Goal: Check status: Check status

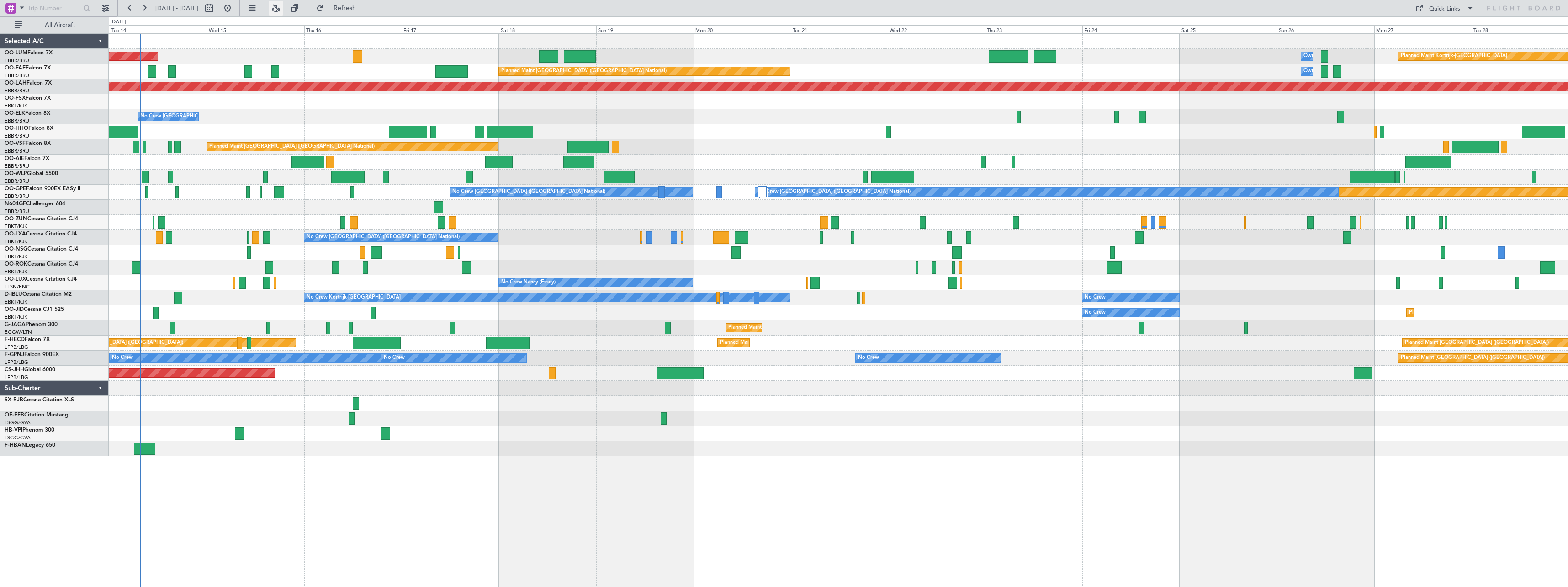
click at [283, 12] on button at bounding box center [276, 9] width 15 height 15
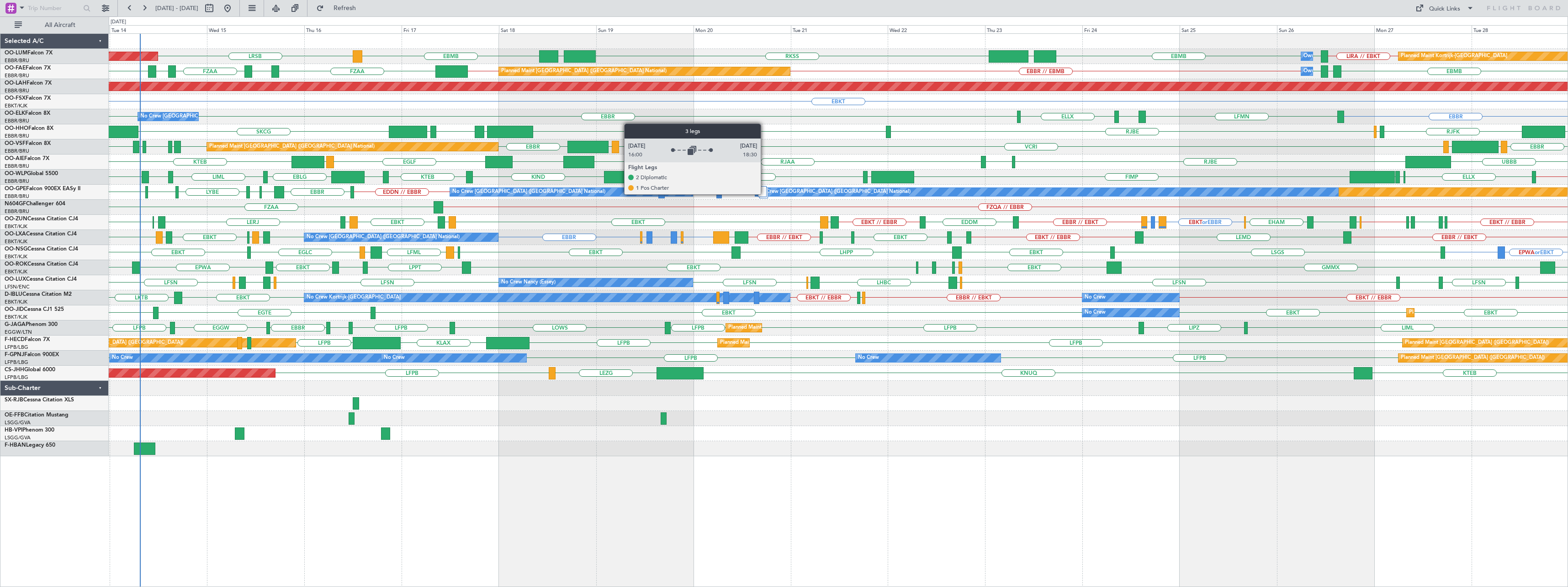
click at [765, 194] on div at bounding box center [762, 191] width 9 height 11
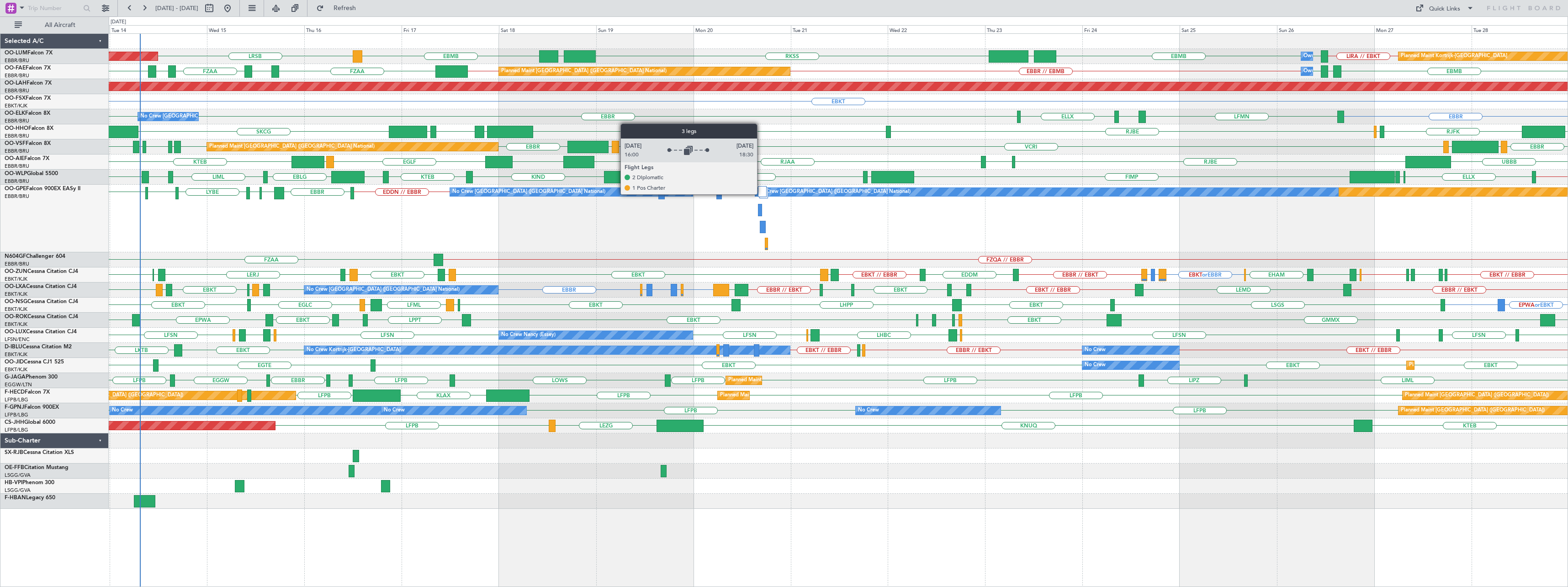
click at [761, 194] on div at bounding box center [762, 191] width 9 height 11
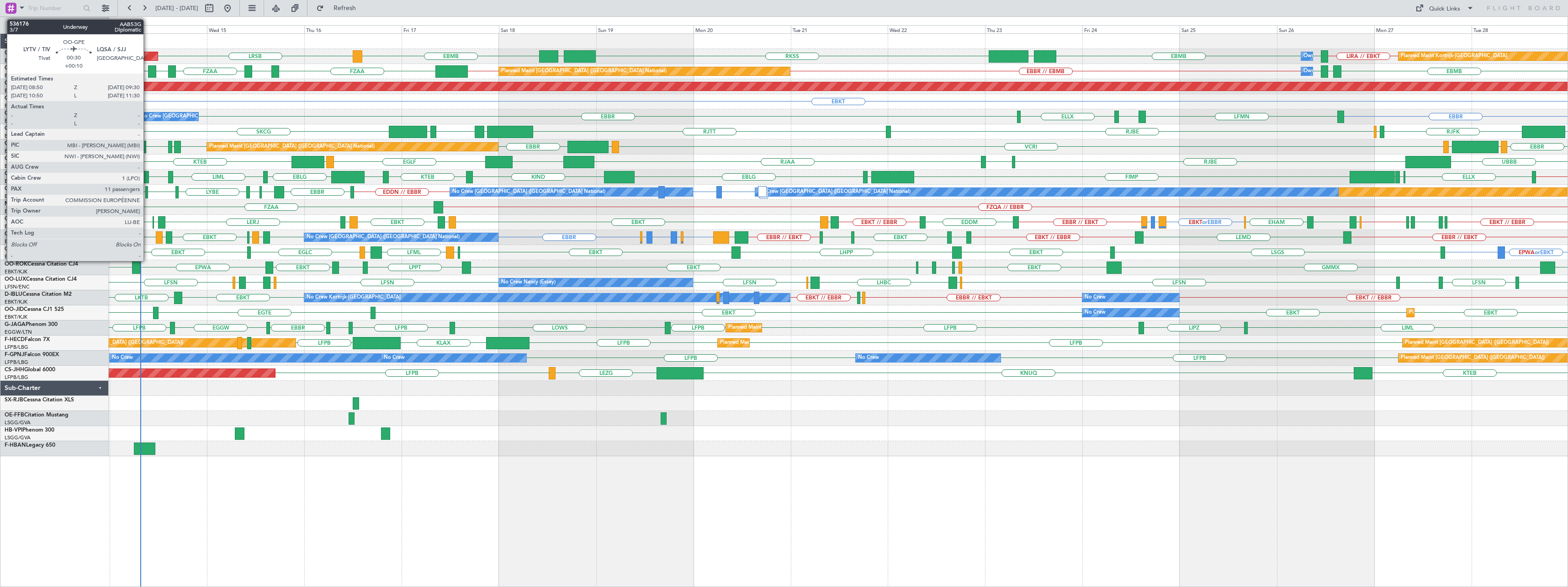
click at [147, 192] on div at bounding box center [147, 192] width 3 height 12
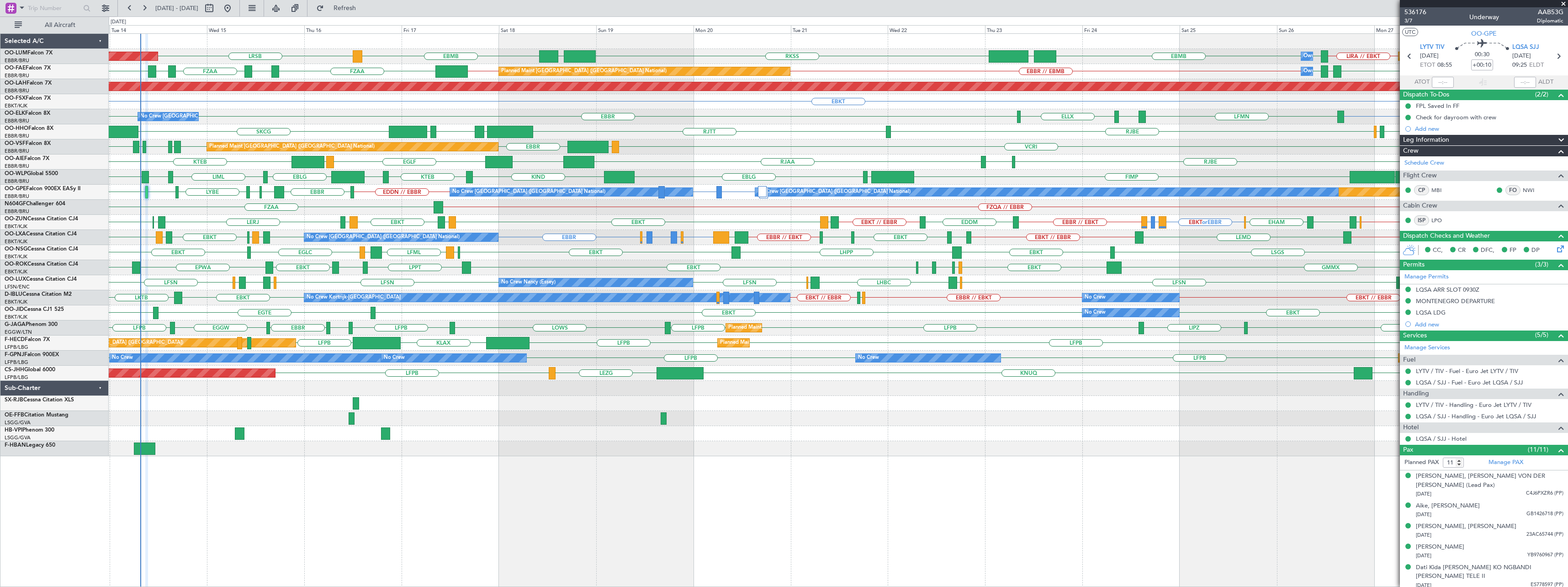
click at [1564, 3] on span at bounding box center [1563, 4] width 9 height 9
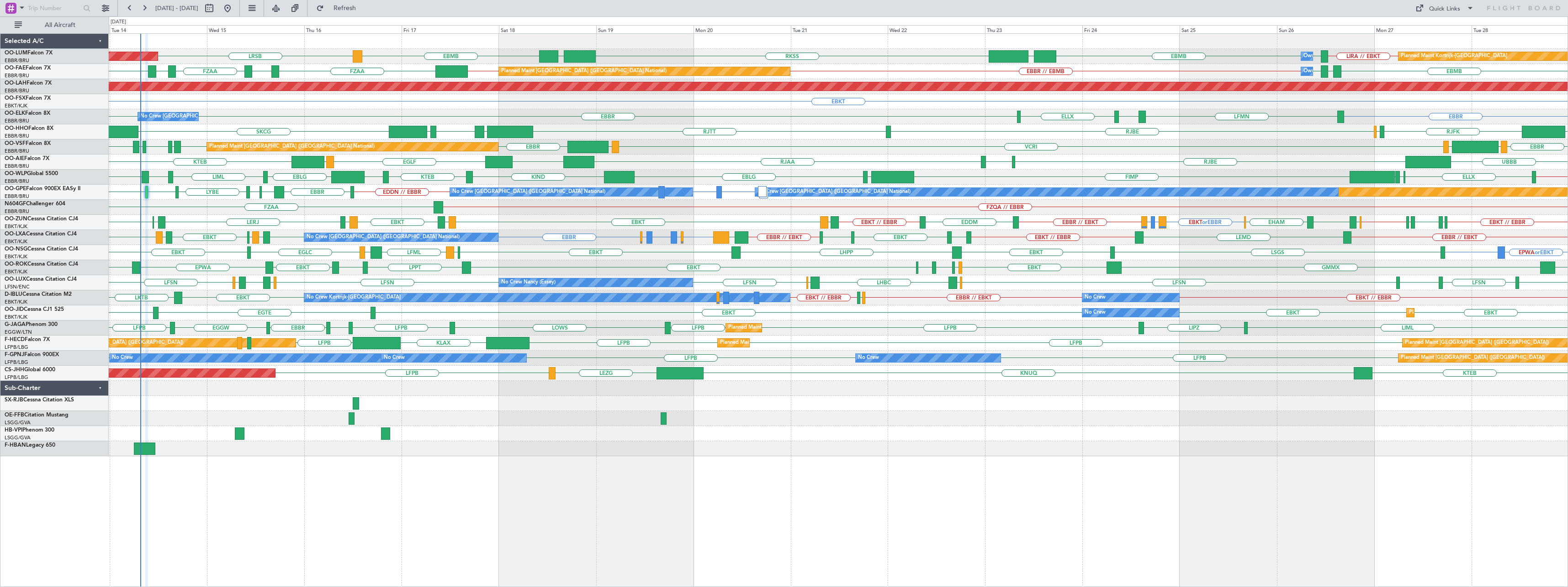
type input "0"
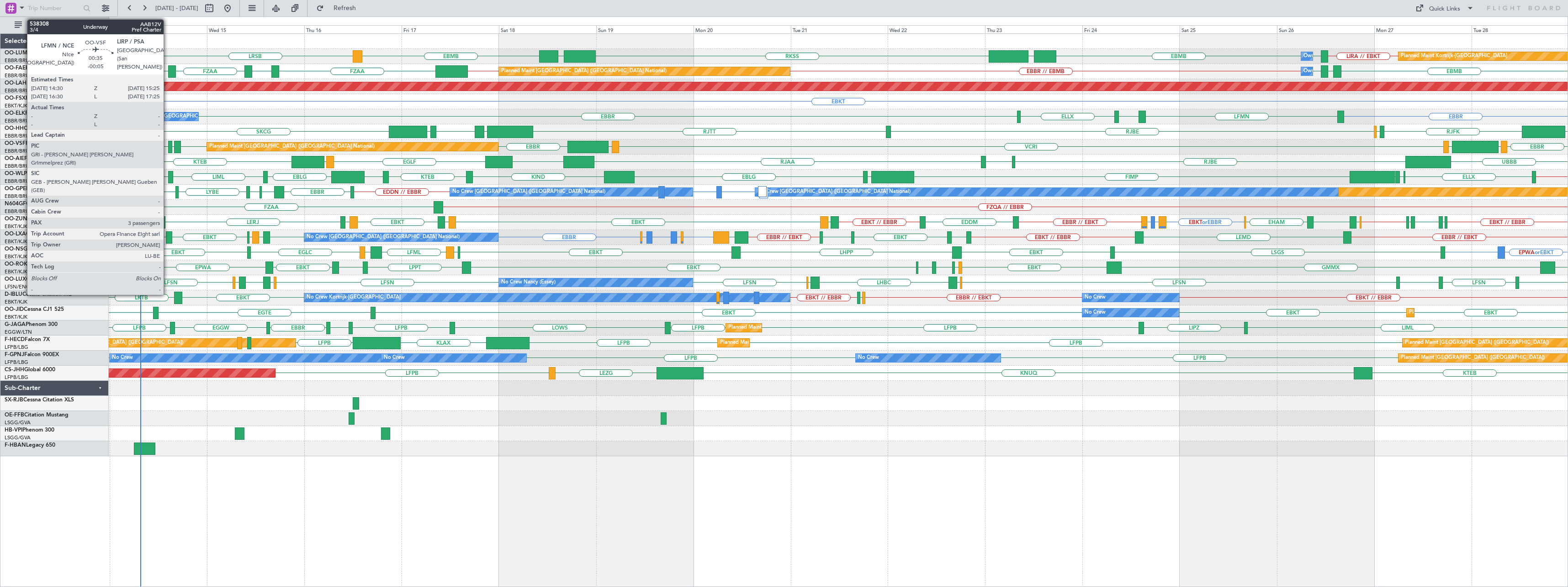
click at [168, 142] on div at bounding box center [170, 147] width 4 height 12
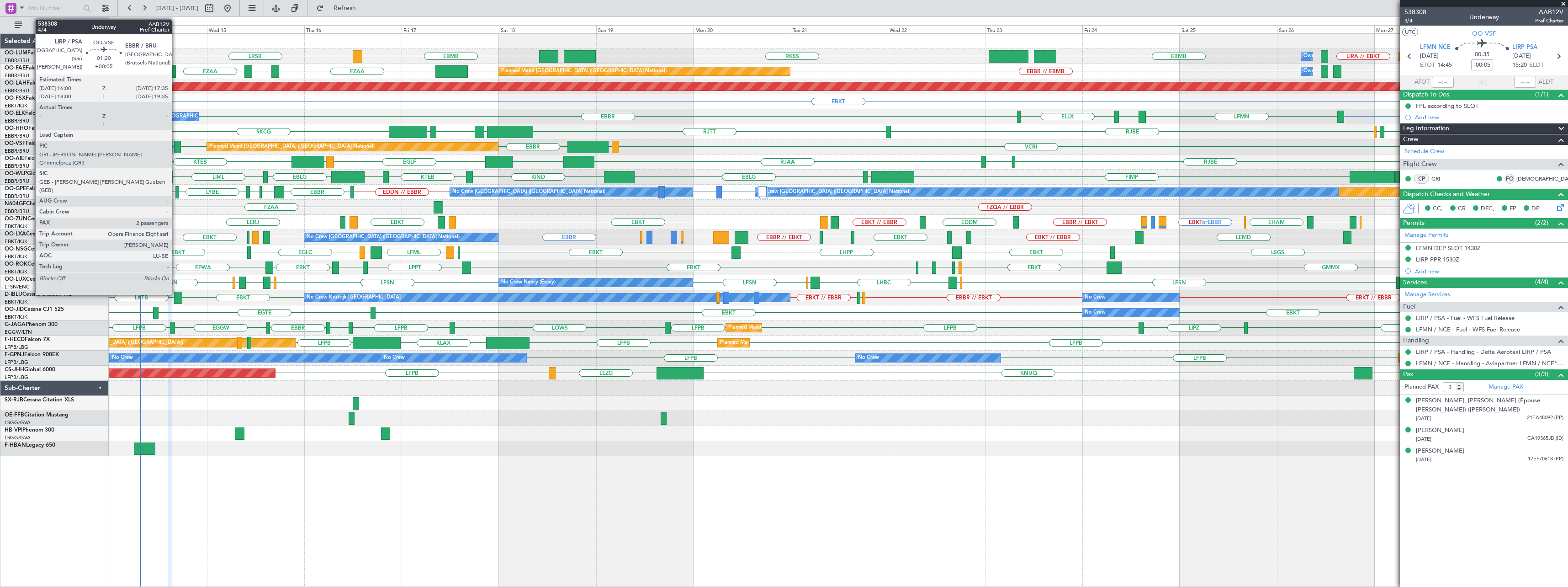
click at [176, 144] on div at bounding box center [177, 147] width 7 height 12
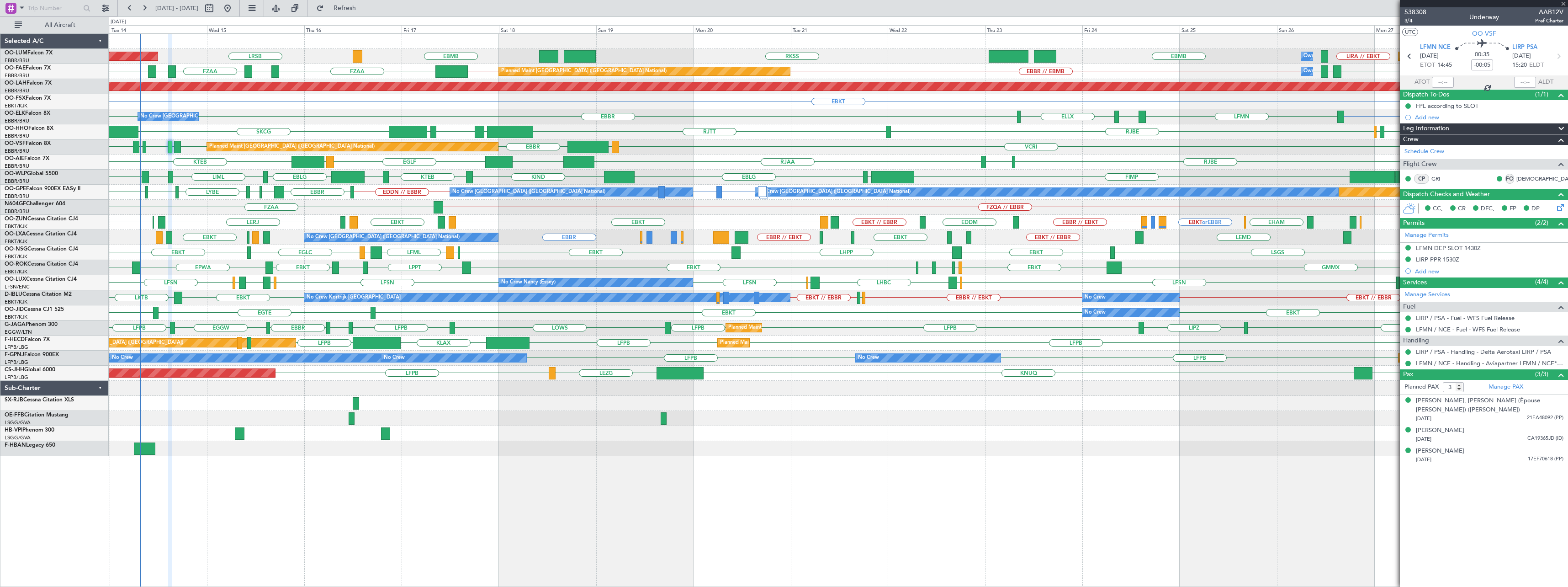
type input "+00:05"
type input "2"
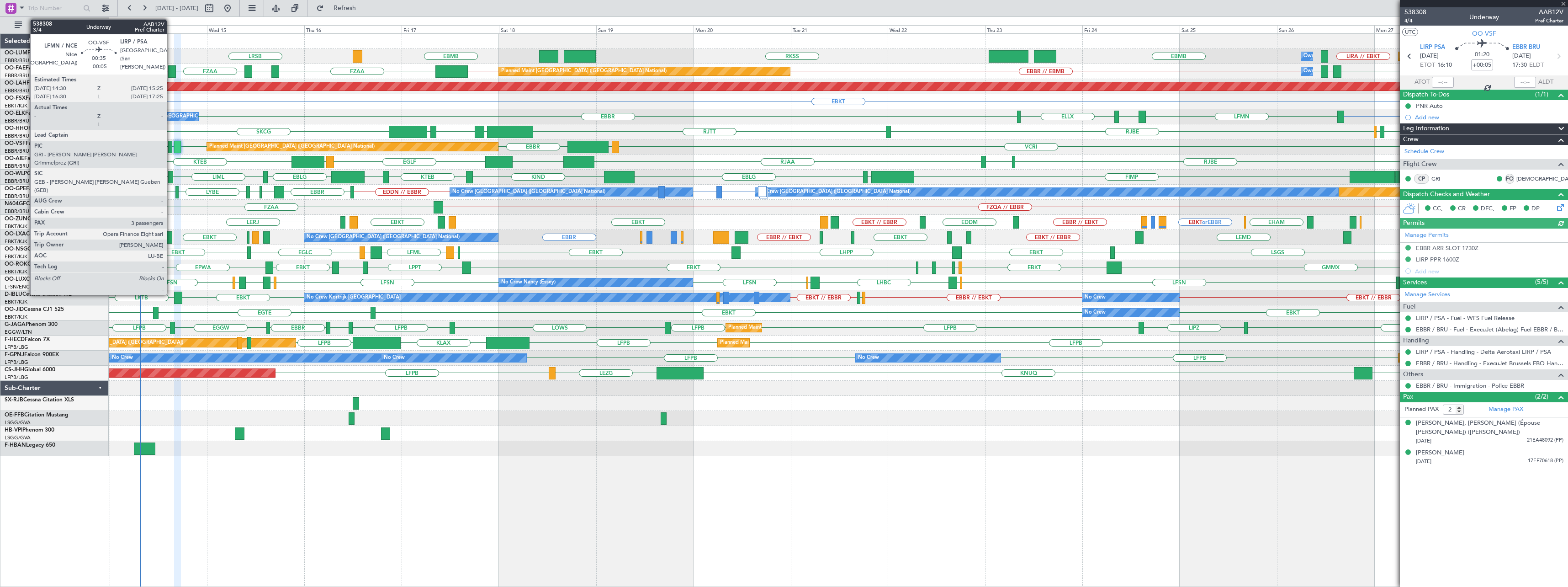
click at [171, 145] on div at bounding box center [170, 147] width 4 height 12
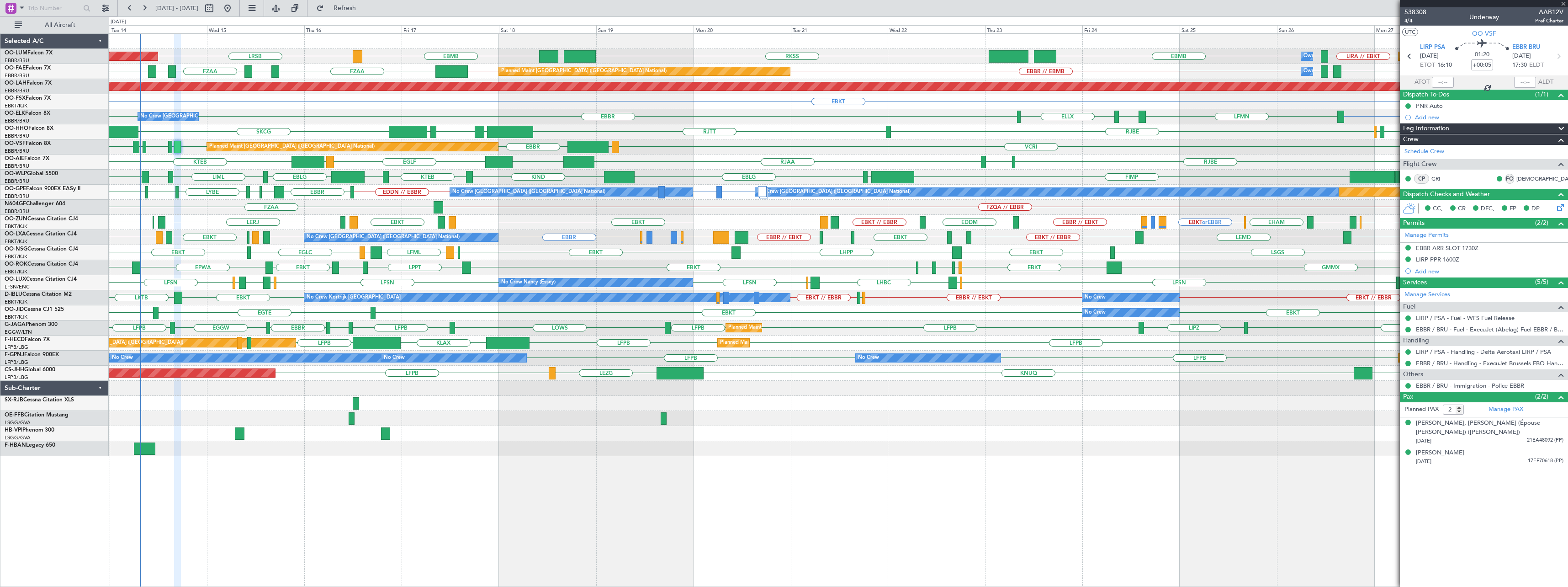
type input "-00:05"
click at [1564, 3] on span at bounding box center [1563, 4] width 9 height 9
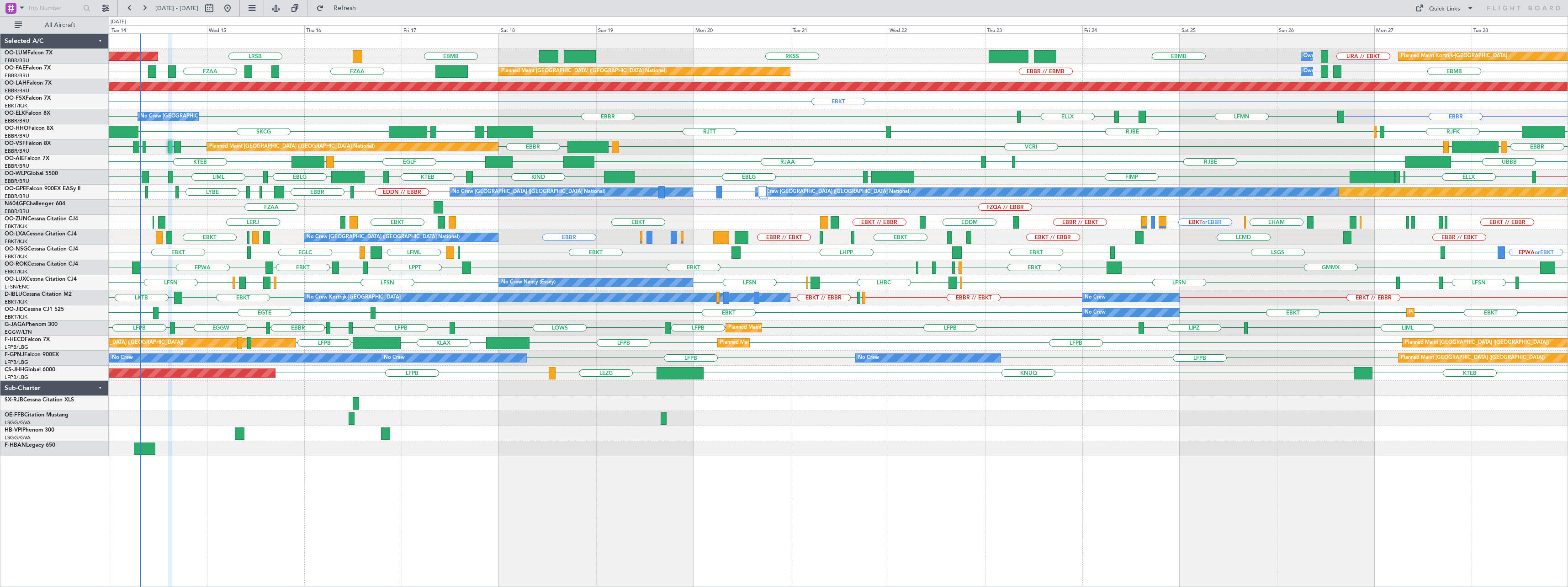
type input "0"
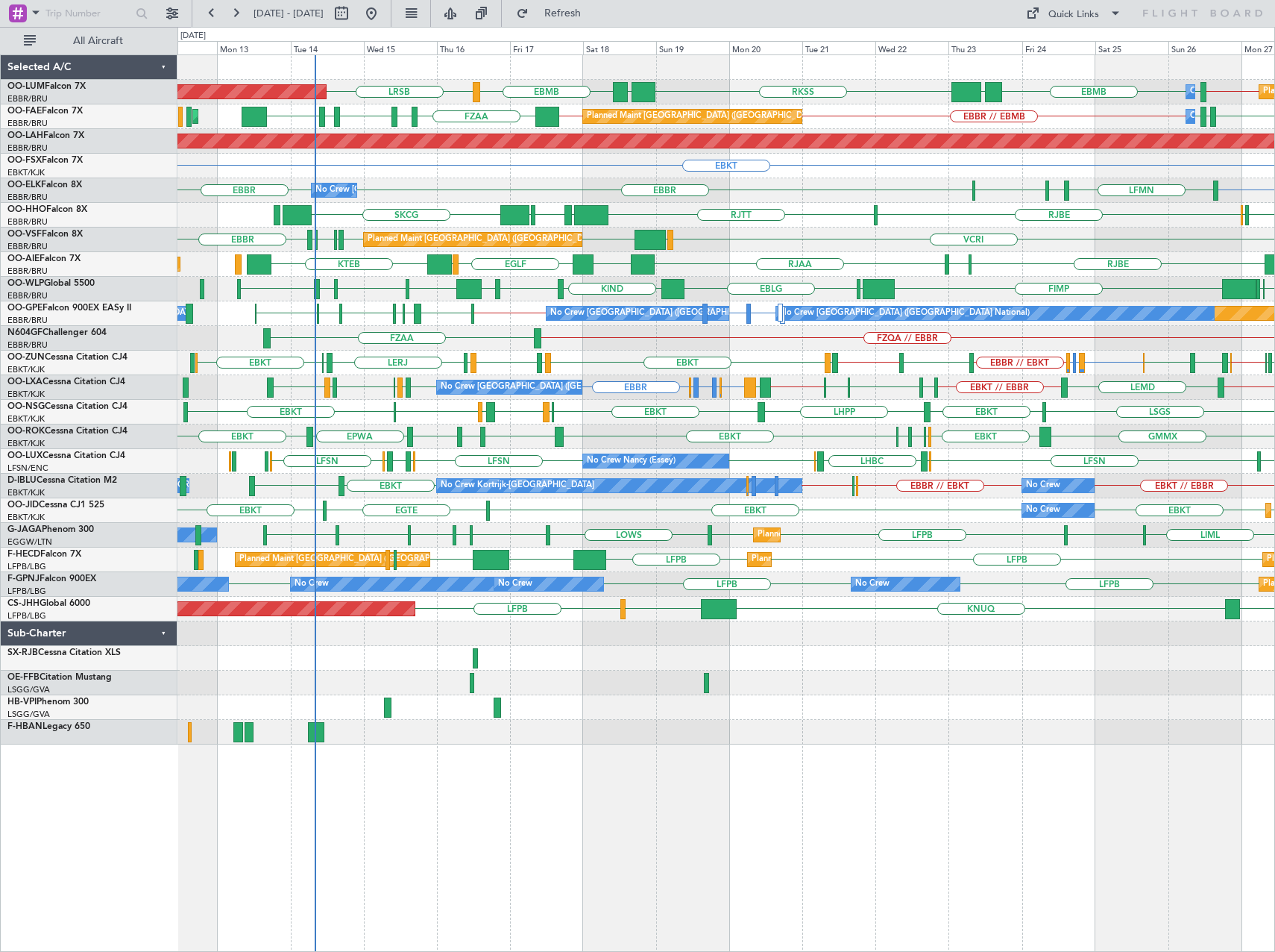
click at [366, 325] on div "RKSS UBBB EBMB LRSB EBMB UBBB LIRA // EBKT EBMB AOG Maint [GEOGRAPHIC_DATA] Pla…" at bounding box center [726, 400] width 1097 height 690
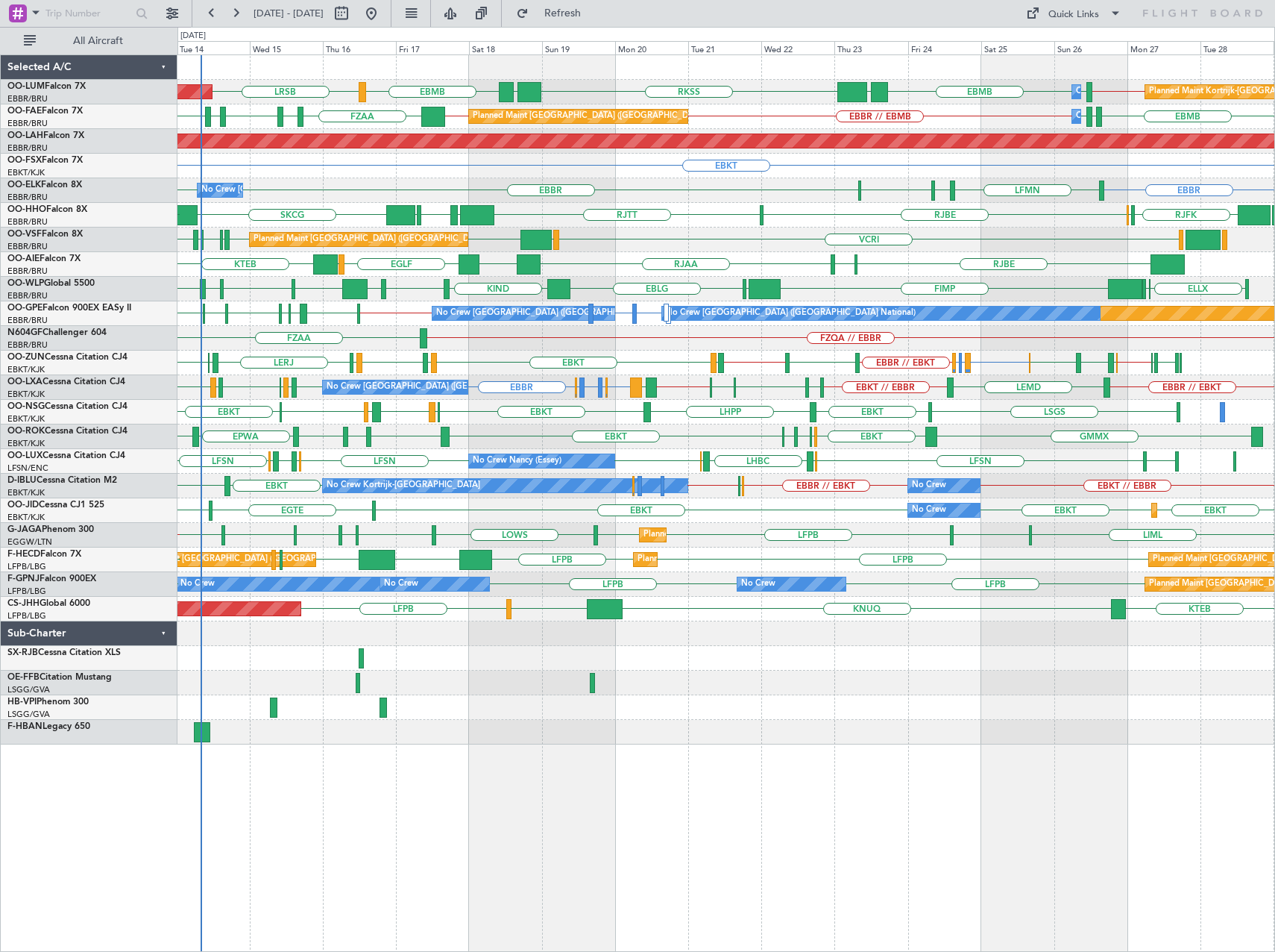
click at [343, 331] on div "FZQA // EBBR FZAA FZQA" at bounding box center [726, 338] width 1097 height 25
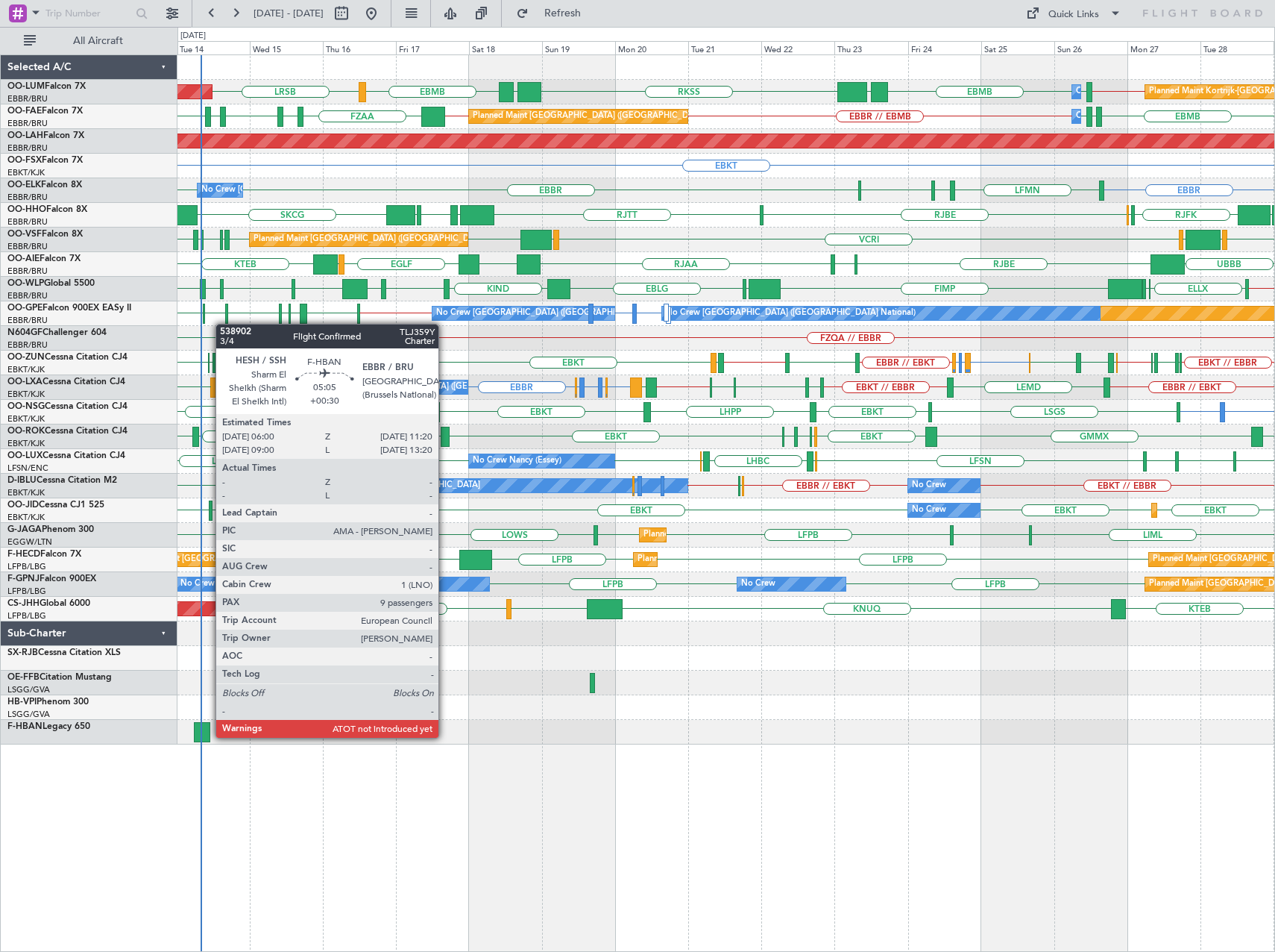
click at [208, 736] on div at bounding box center [202, 732] width 17 height 20
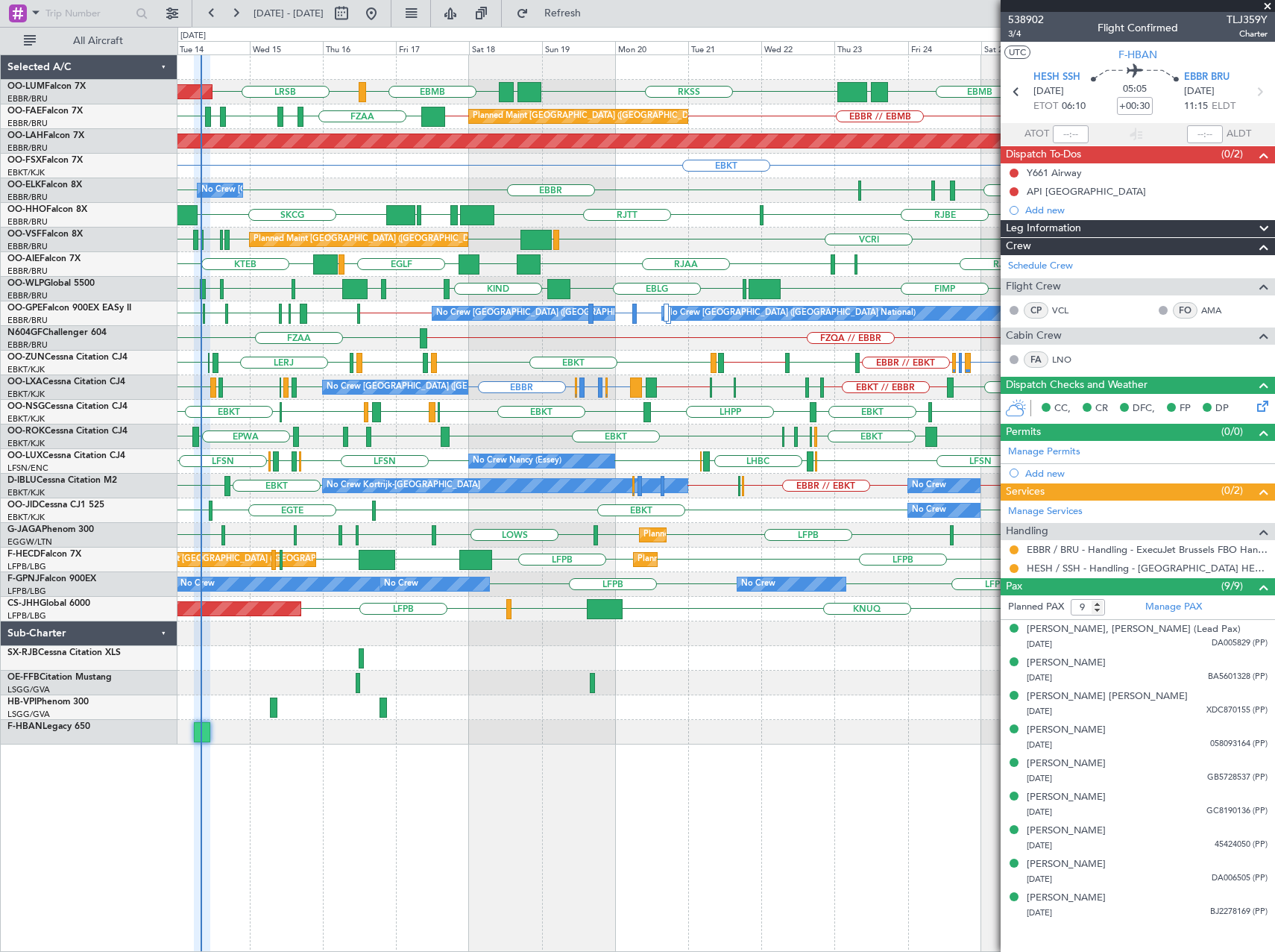
click at [1272, 5] on span at bounding box center [1267, 7] width 15 height 14
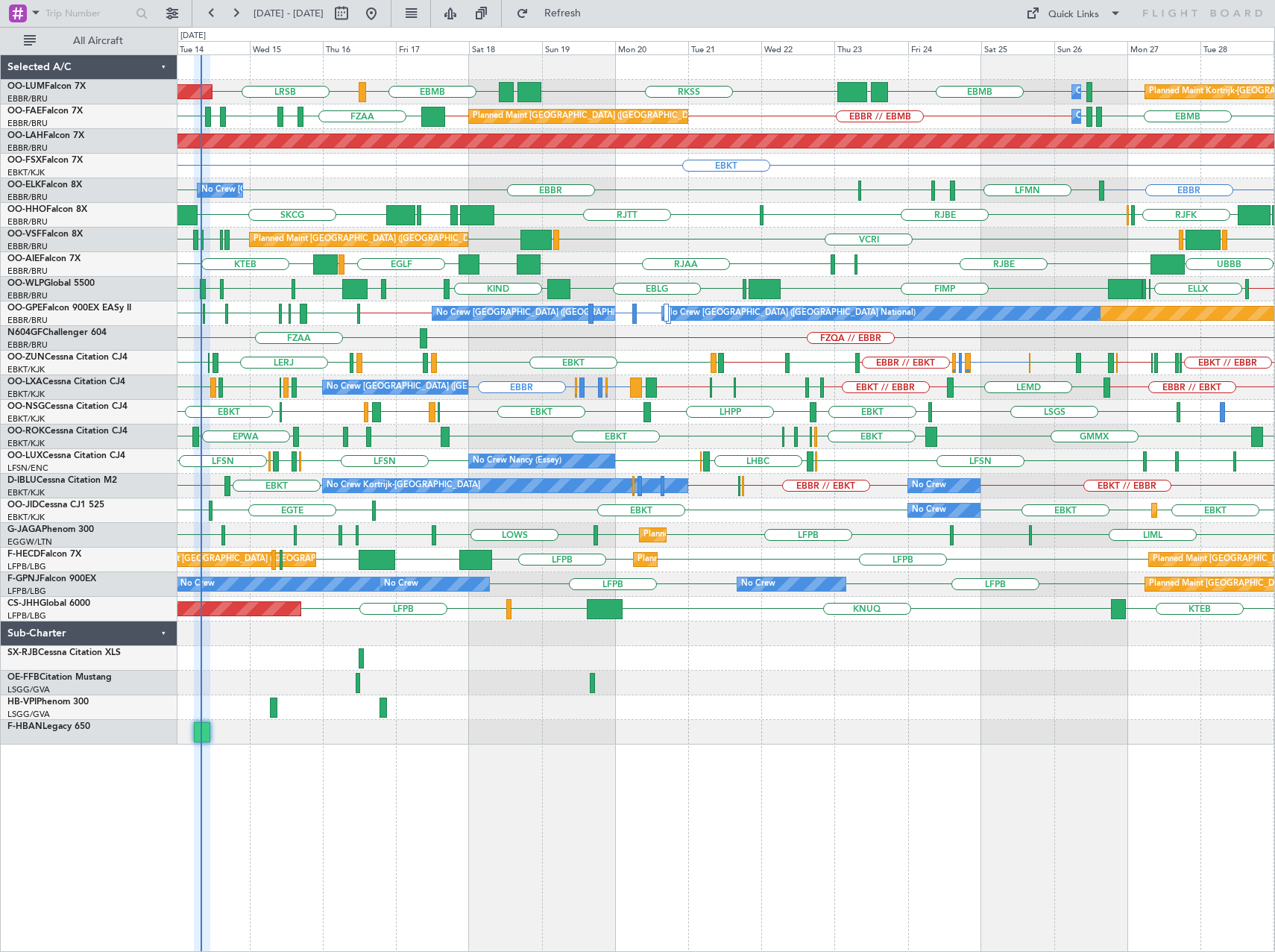
type input "0"
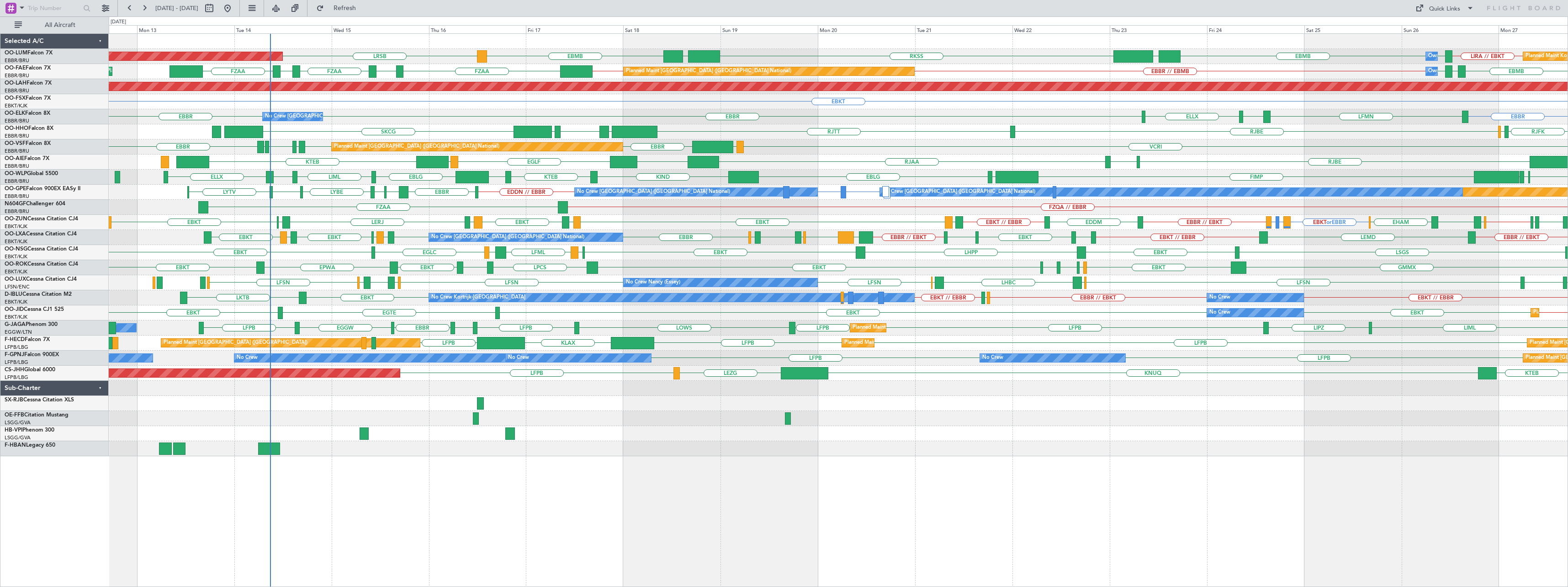
click at [377, 487] on div "RKSS UBBB EBMB LRSB EBMB UBBB LIRA // EBKT EBMB AOG Maint Sibiu Owner Melsbroek…" at bounding box center [838, 310] width 1459 height 554
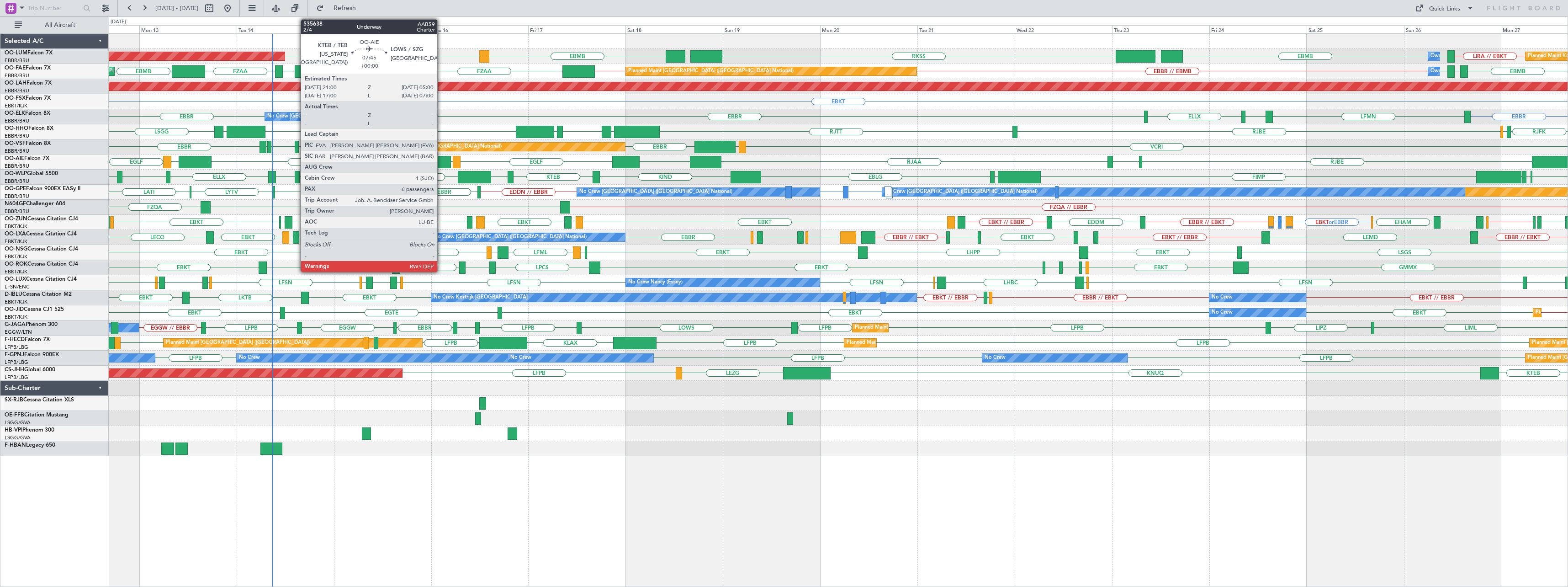
click at [441, 165] on div at bounding box center [435, 162] width 32 height 12
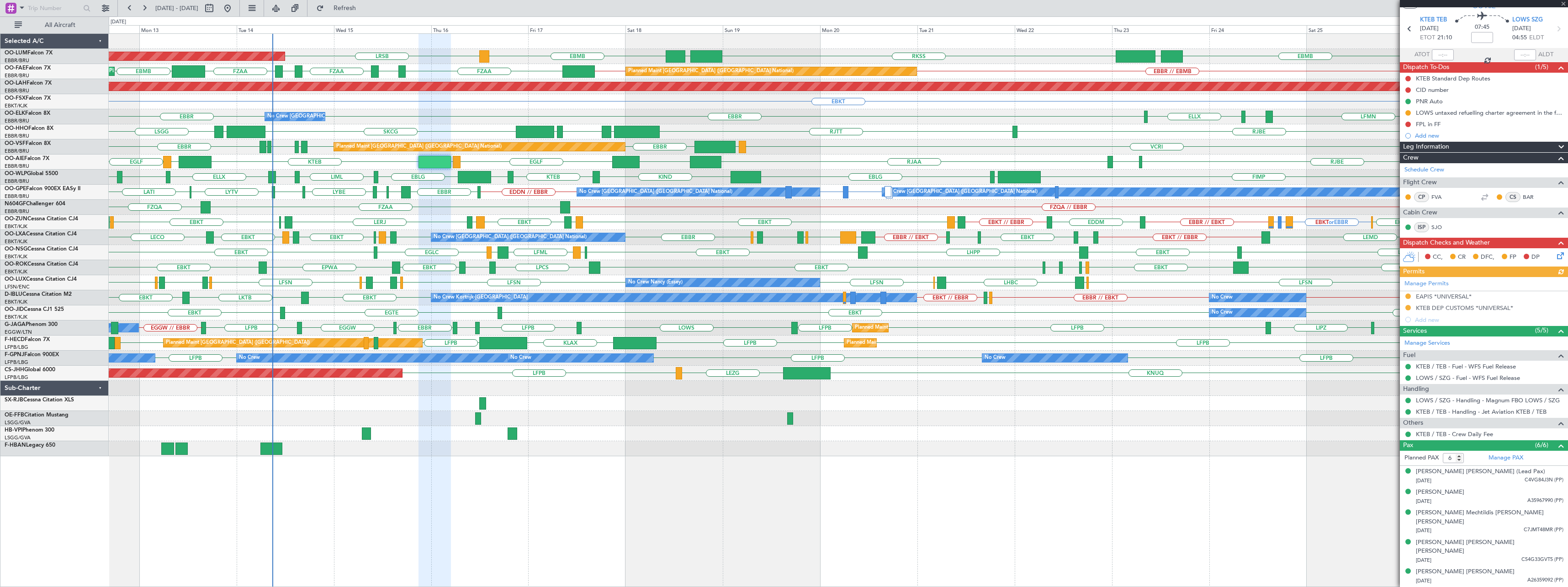
scroll to position [29, 0]
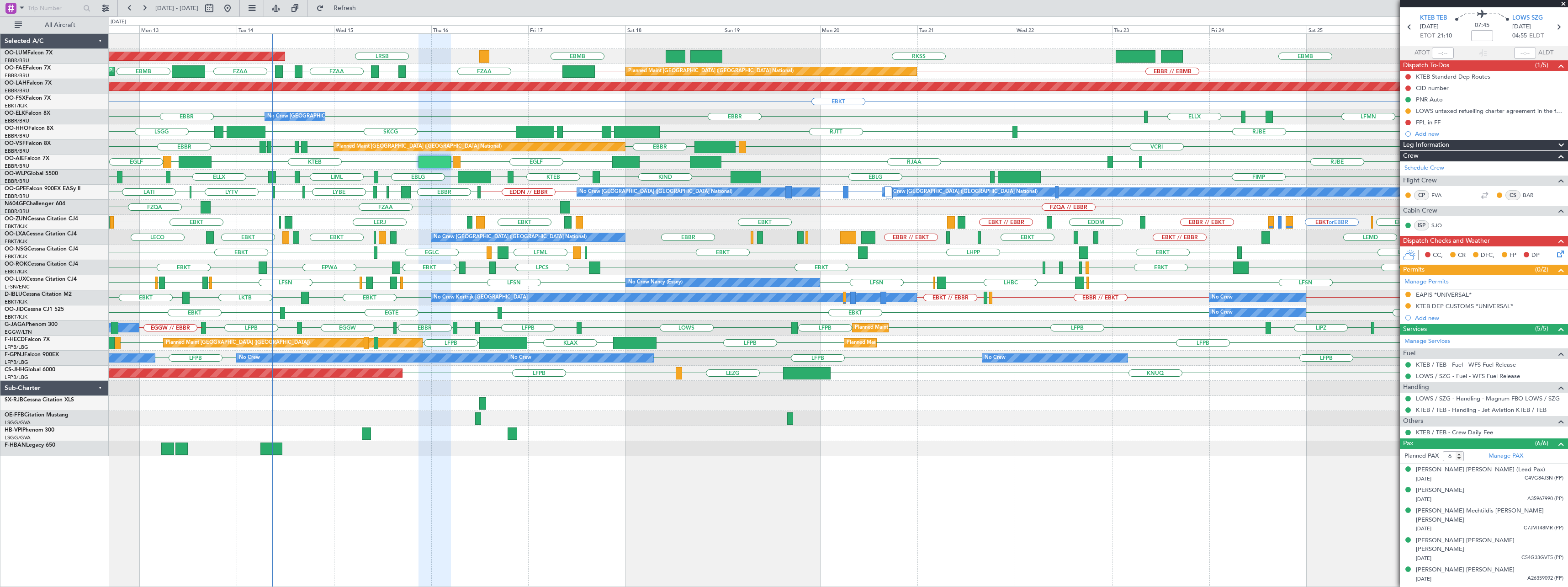
click at [781, 3] on span at bounding box center [1563, 4] width 9 height 9
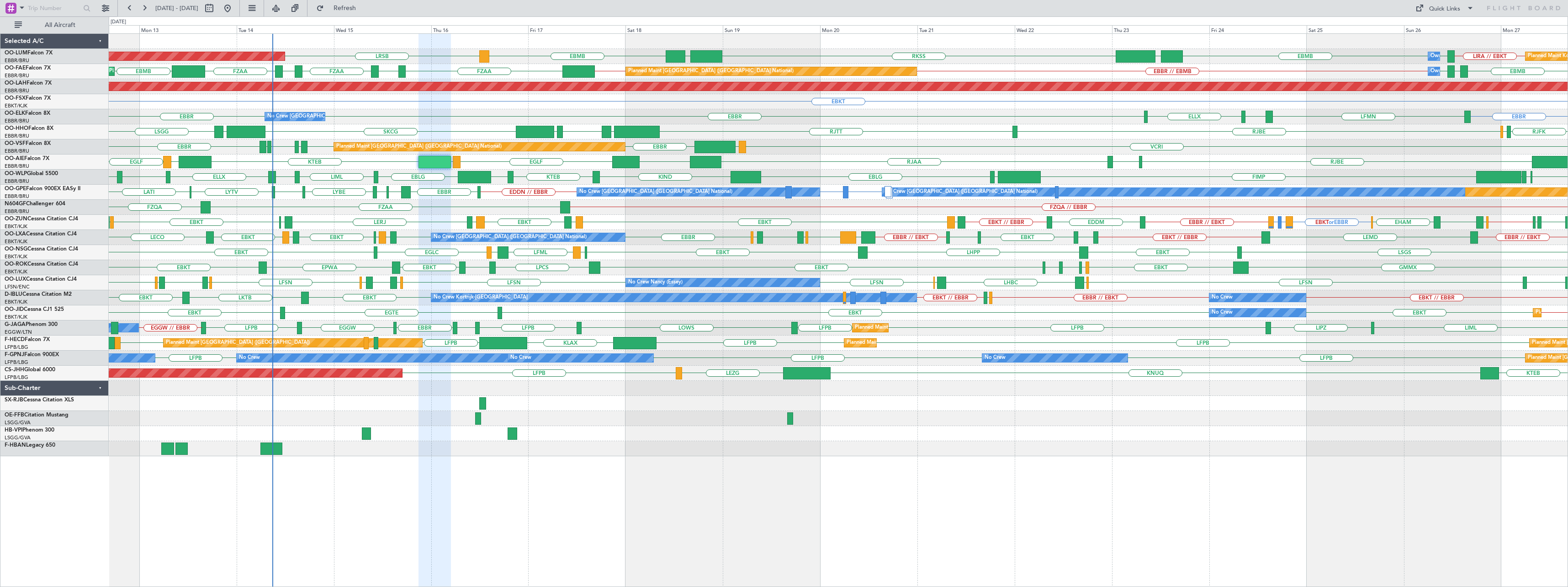
type input "0"
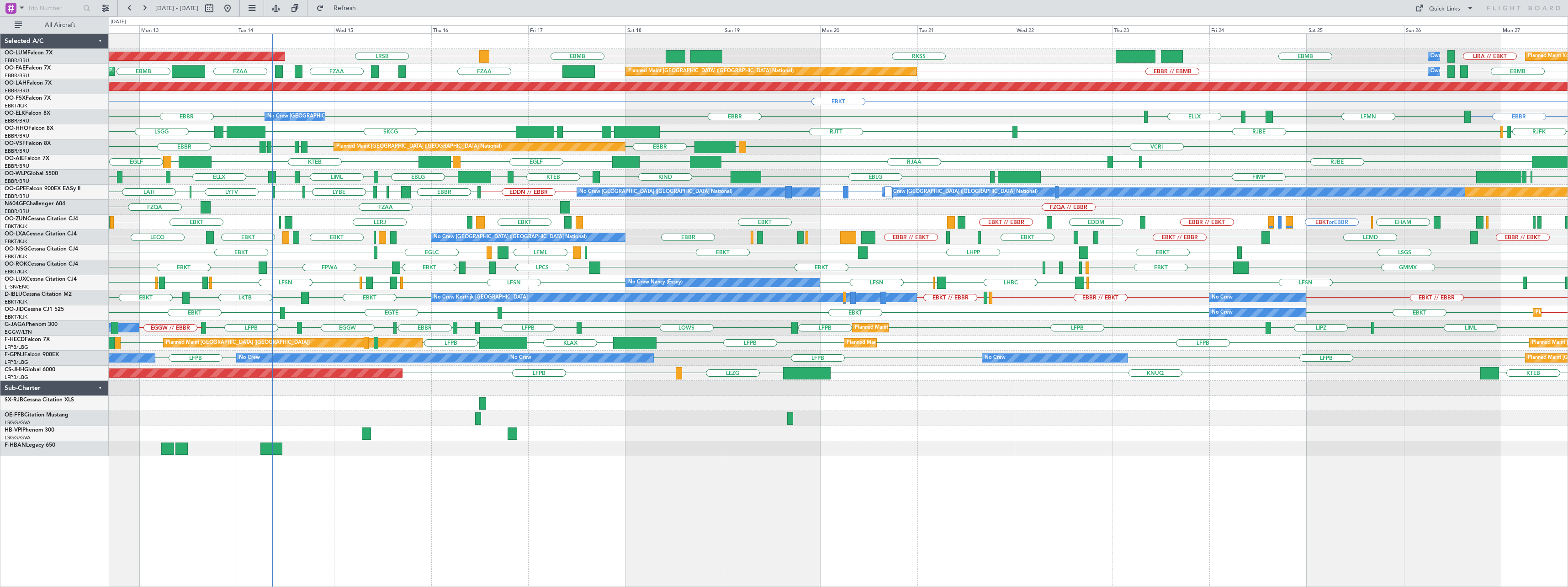
scroll to position [0, 0]
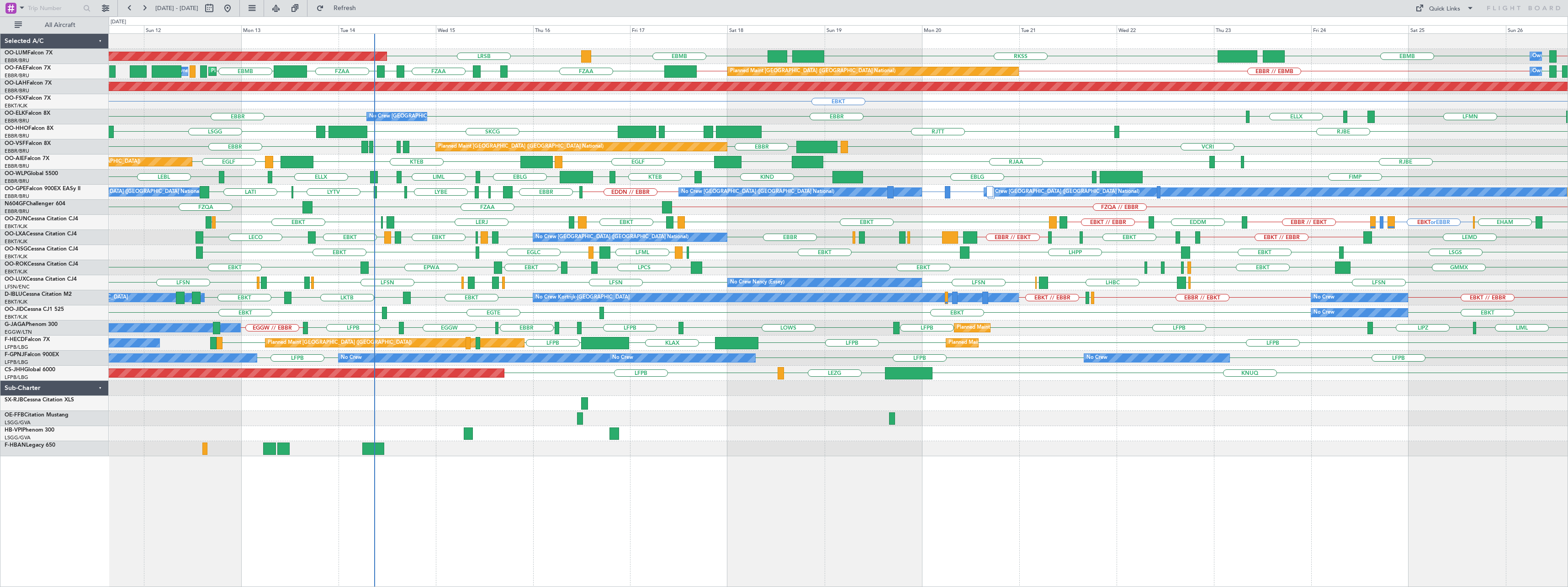
click at [309, 263] on div "RKSS UBBB EBMB LRSB EBMB UBBB LIRA // EBKT EBMB AOG Maint Sibiu Owner Melsbroek…" at bounding box center [838, 245] width 1459 height 423
